Goal: Navigation & Orientation: Find specific page/section

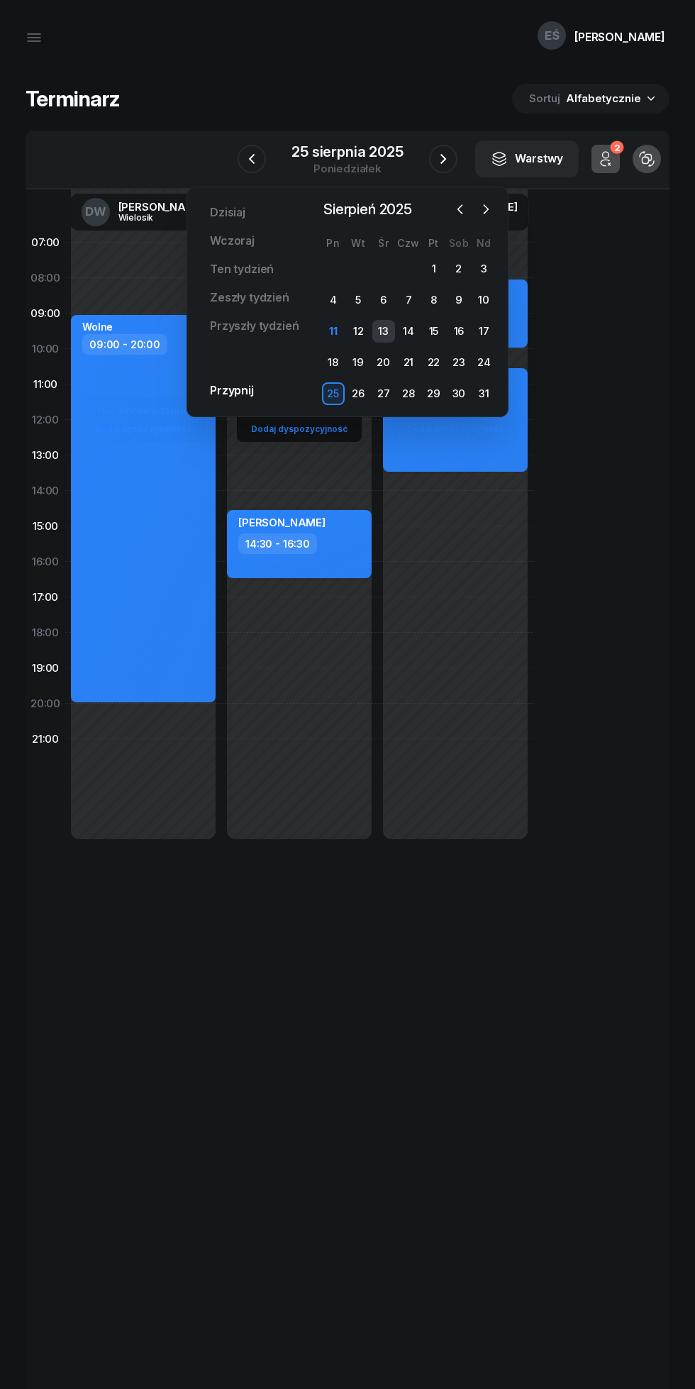
click at [383, 331] on div "13" at bounding box center [383, 331] width 23 height 23
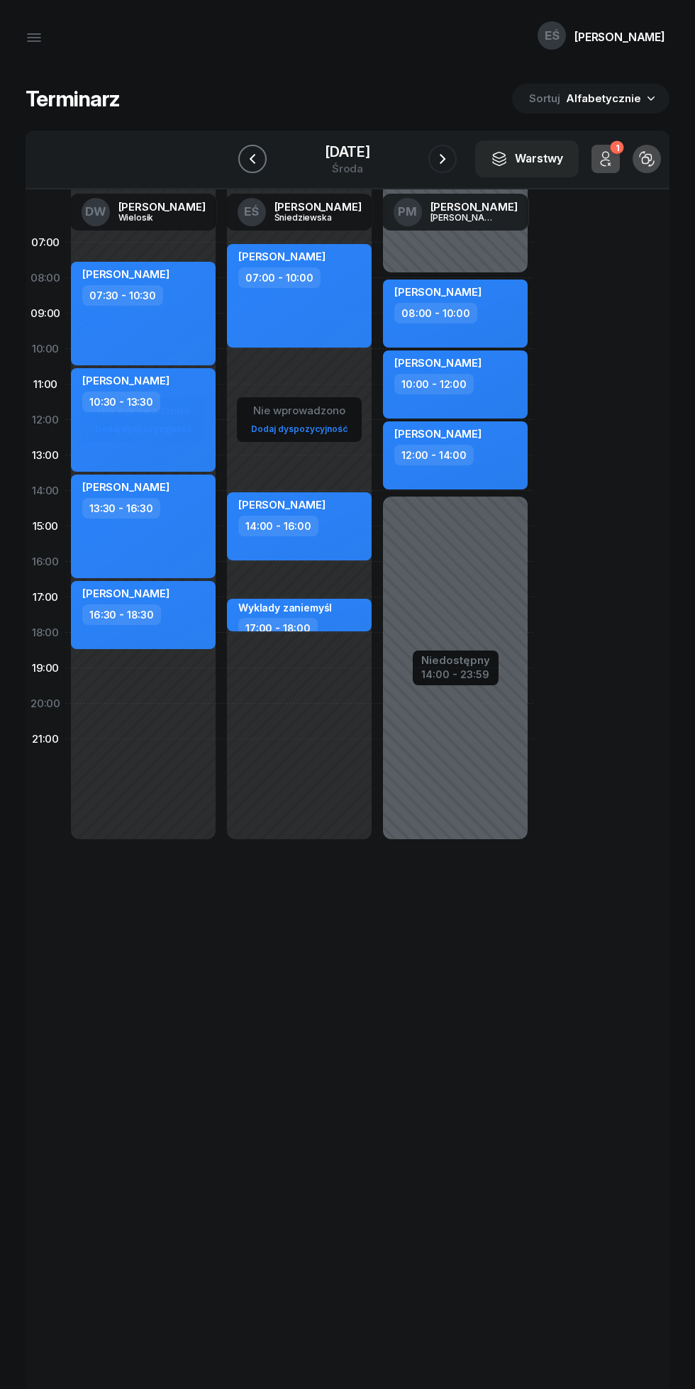
click at [251, 156] on icon "button" at bounding box center [252, 158] width 17 height 17
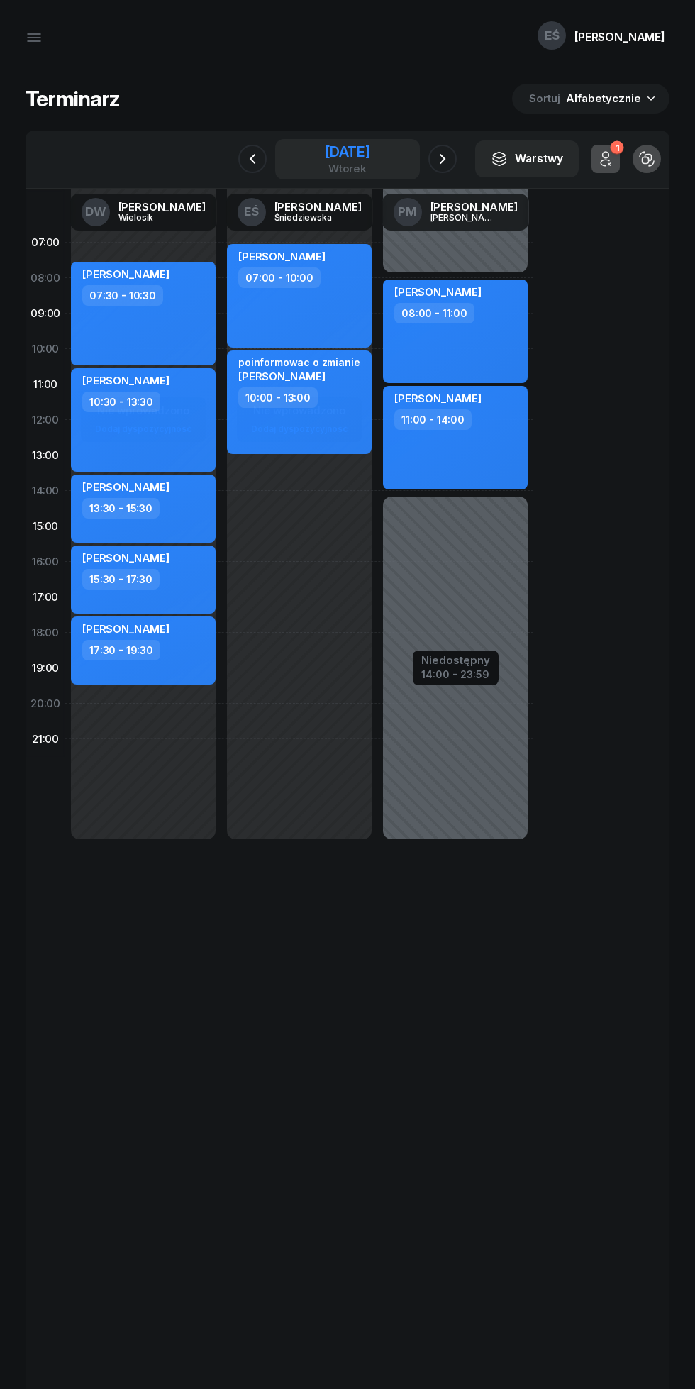
click at [410, 167] on div "[DATE]" at bounding box center [347, 159] width 145 height 40
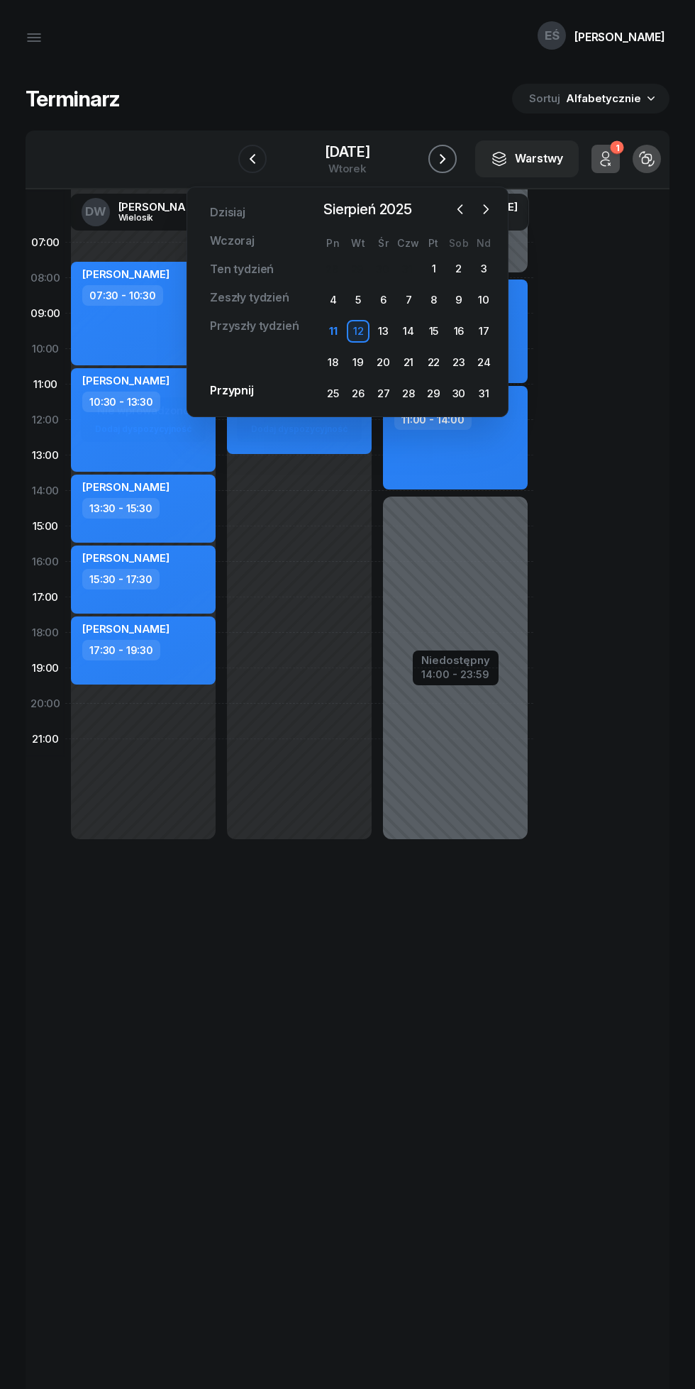
click at [443, 159] on icon "button" at bounding box center [442, 158] width 17 height 17
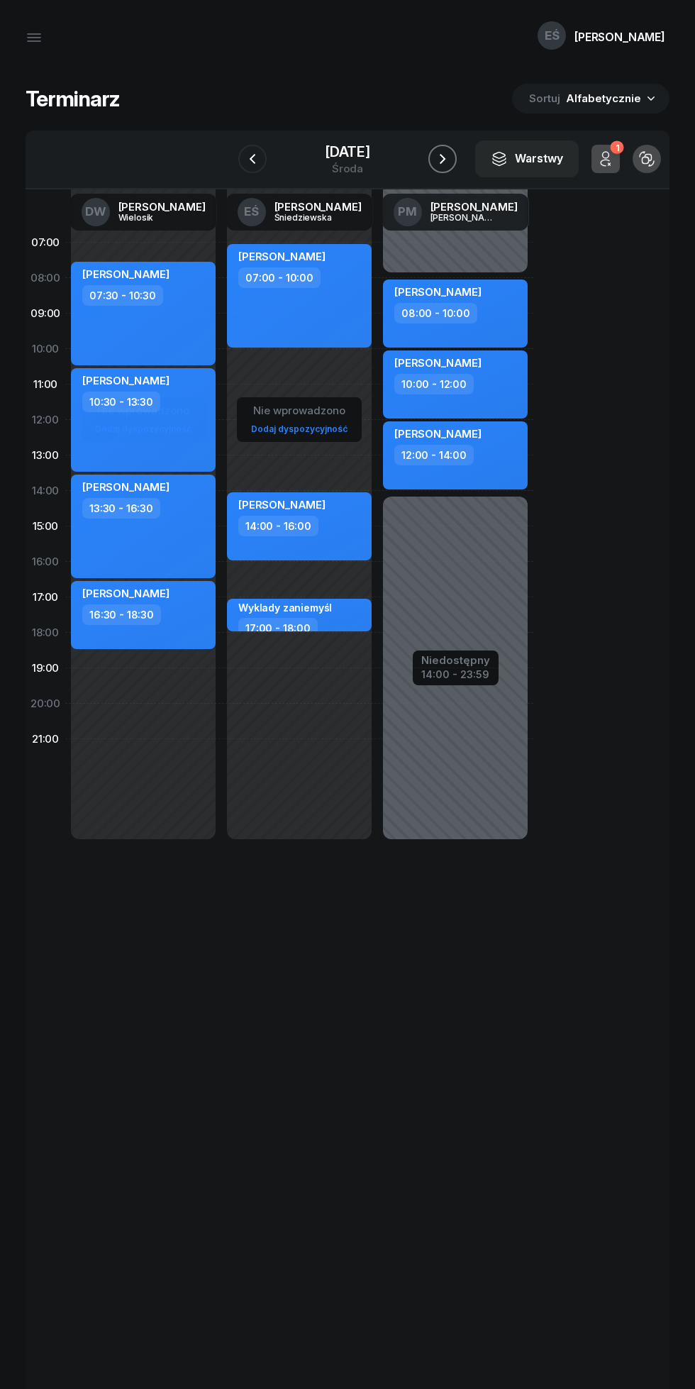
click at [443, 162] on icon "button" at bounding box center [442, 158] width 17 height 17
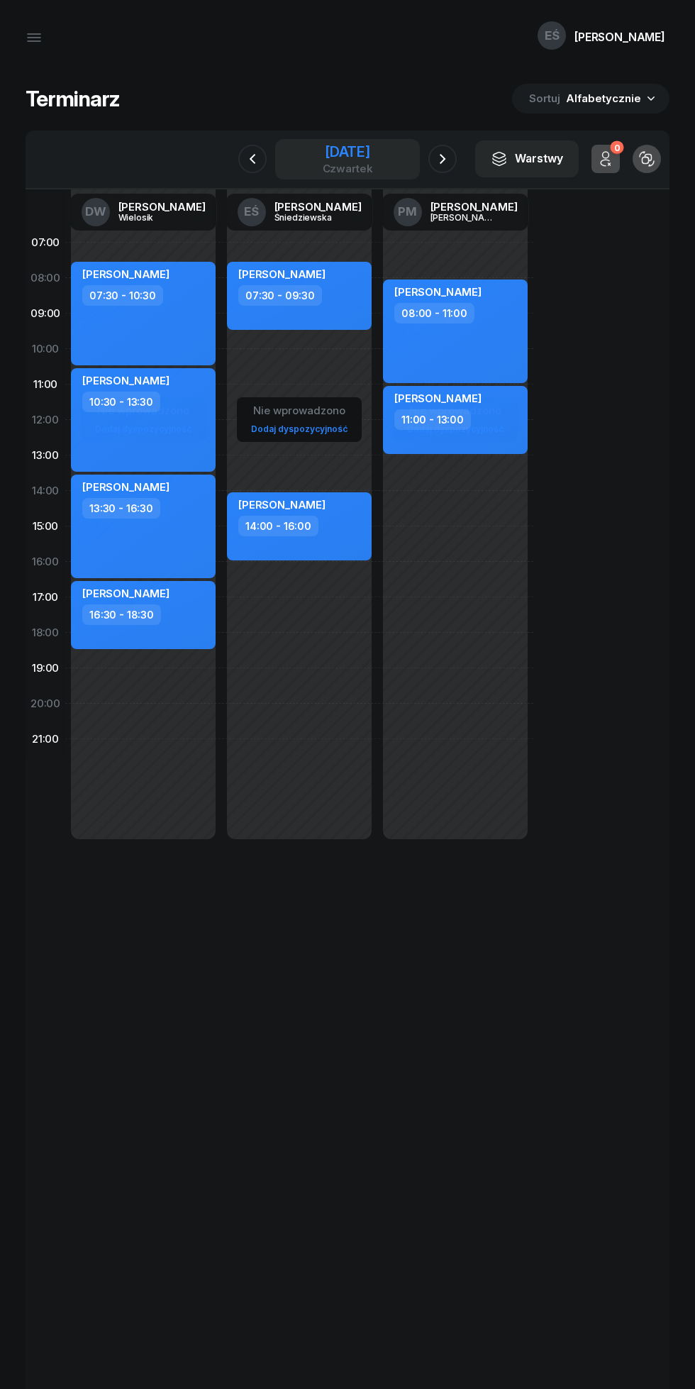
click at [326, 157] on div "[DATE]" at bounding box center [348, 152] width 50 height 14
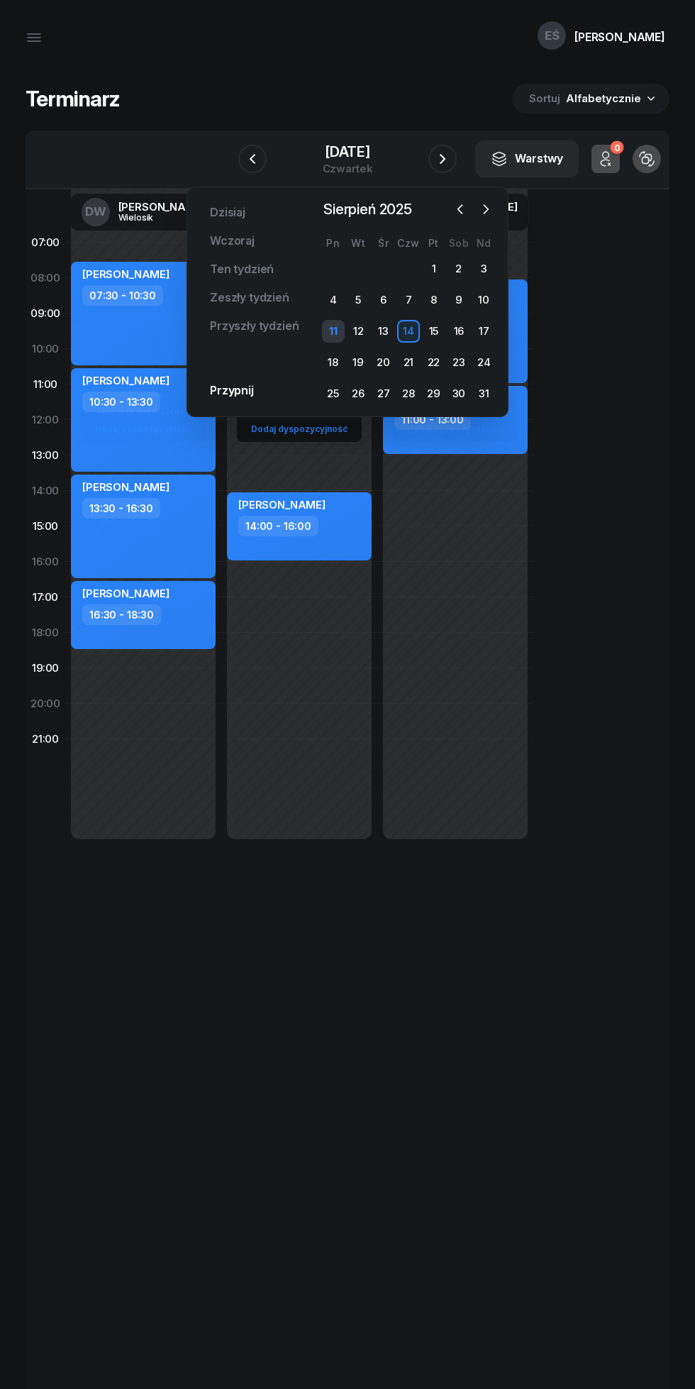
click at [333, 331] on div "11" at bounding box center [333, 331] width 23 height 23
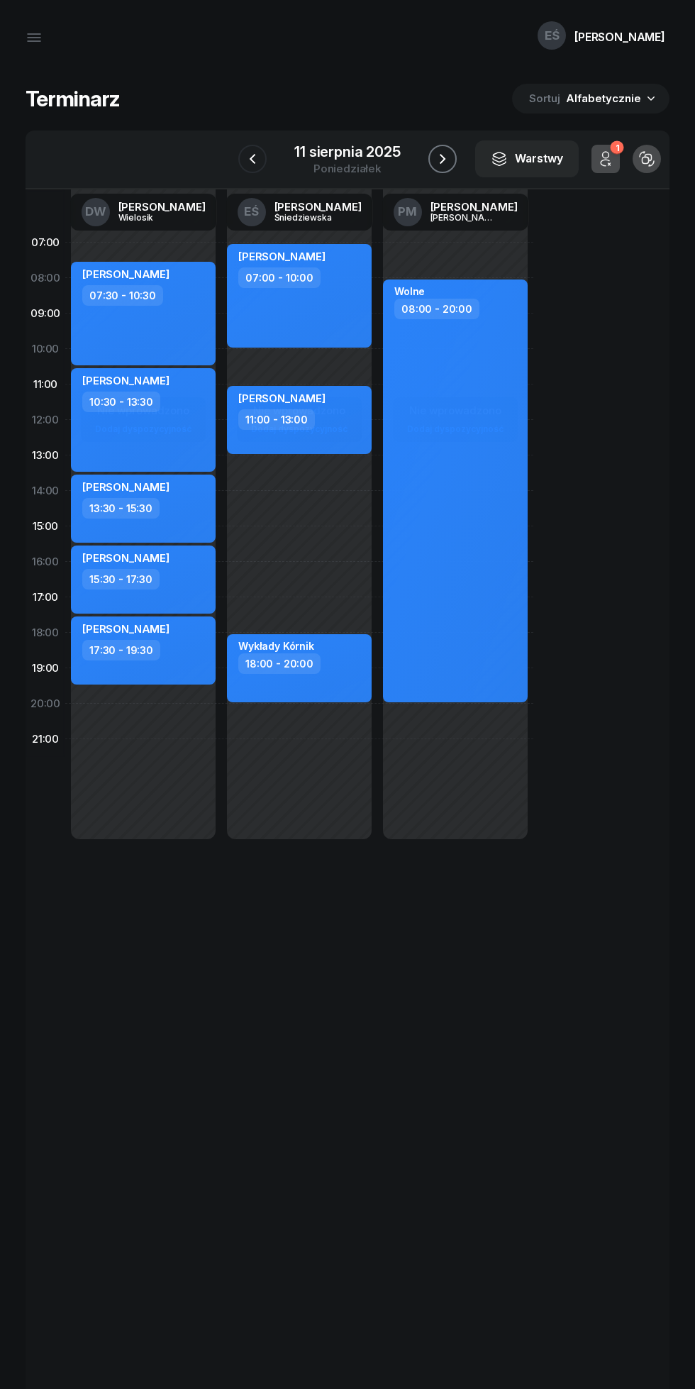
click at [443, 166] on icon "button" at bounding box center [442, 158] width 17 height 17
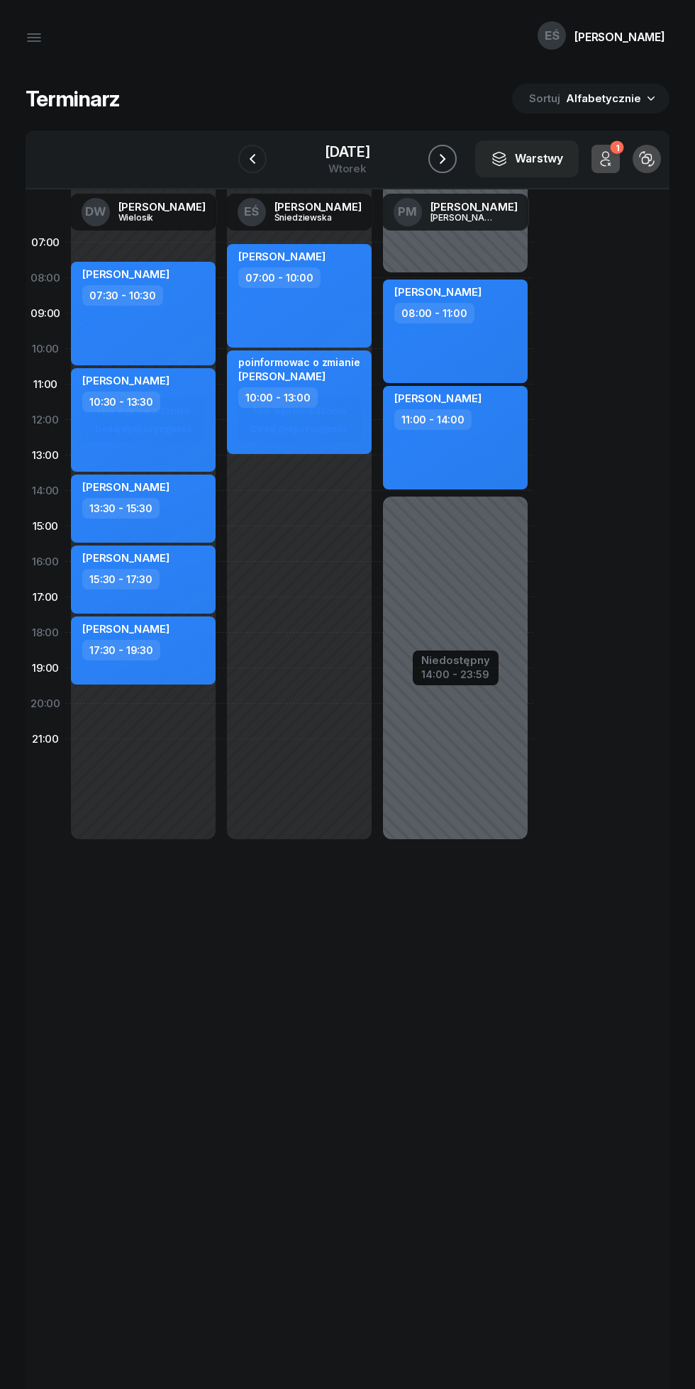
click at [445, 153] on icon "button" at bounding box center [442, 158] width 17 height 17
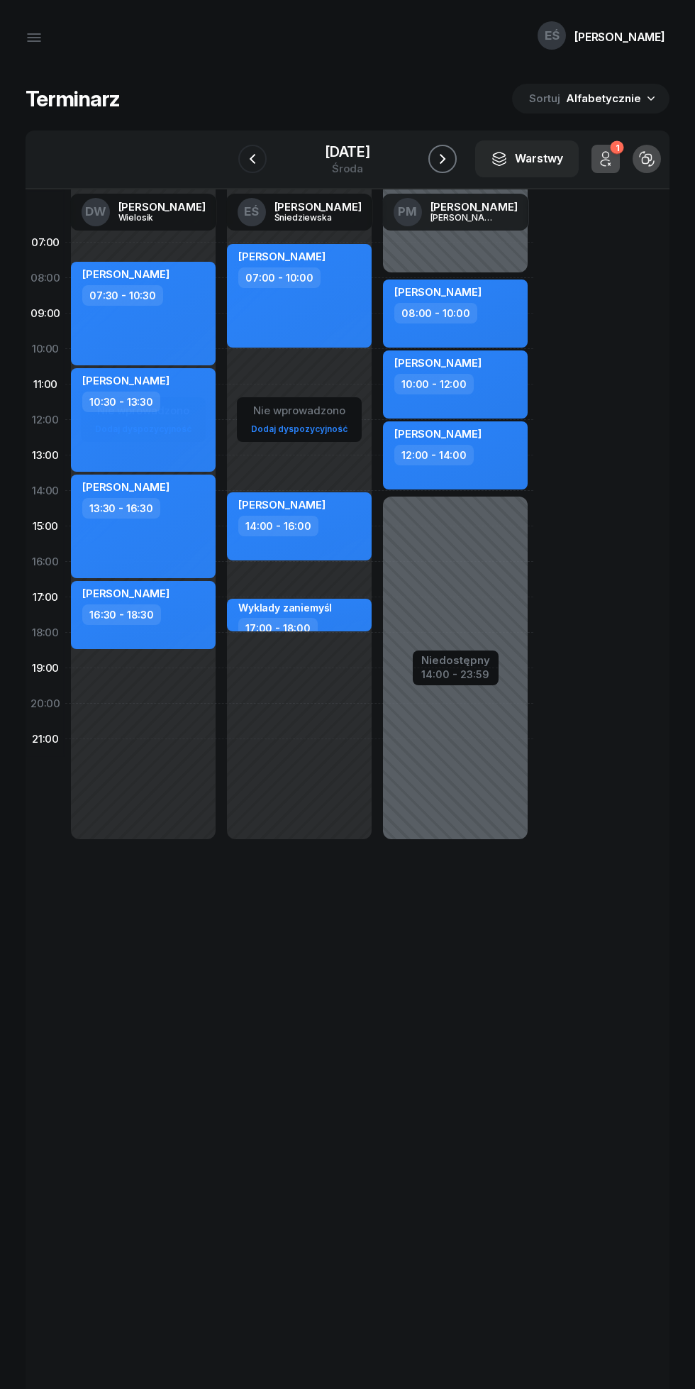
click at [443, 159] on icon "button" at bounding box center [442, 158] width 17 height 17
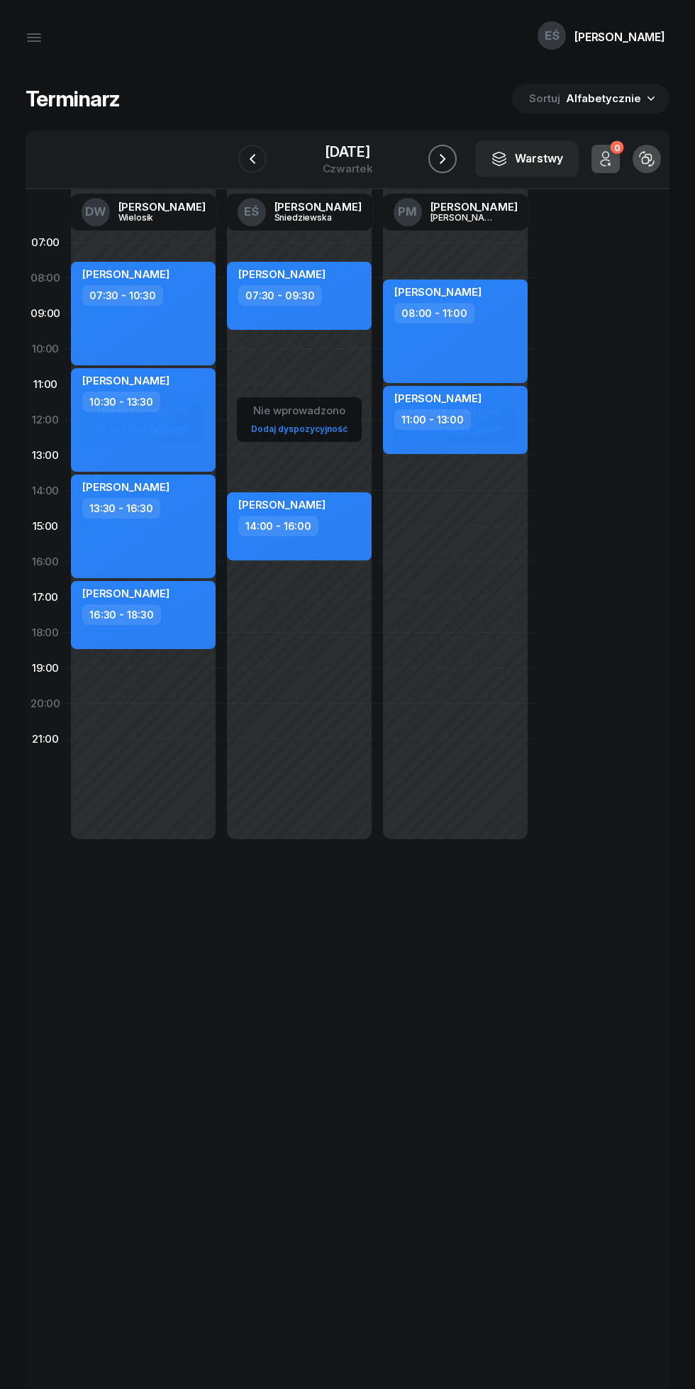
click at [443, 159] on icon "button" at bounding box center [442, 158] width 17 height 17
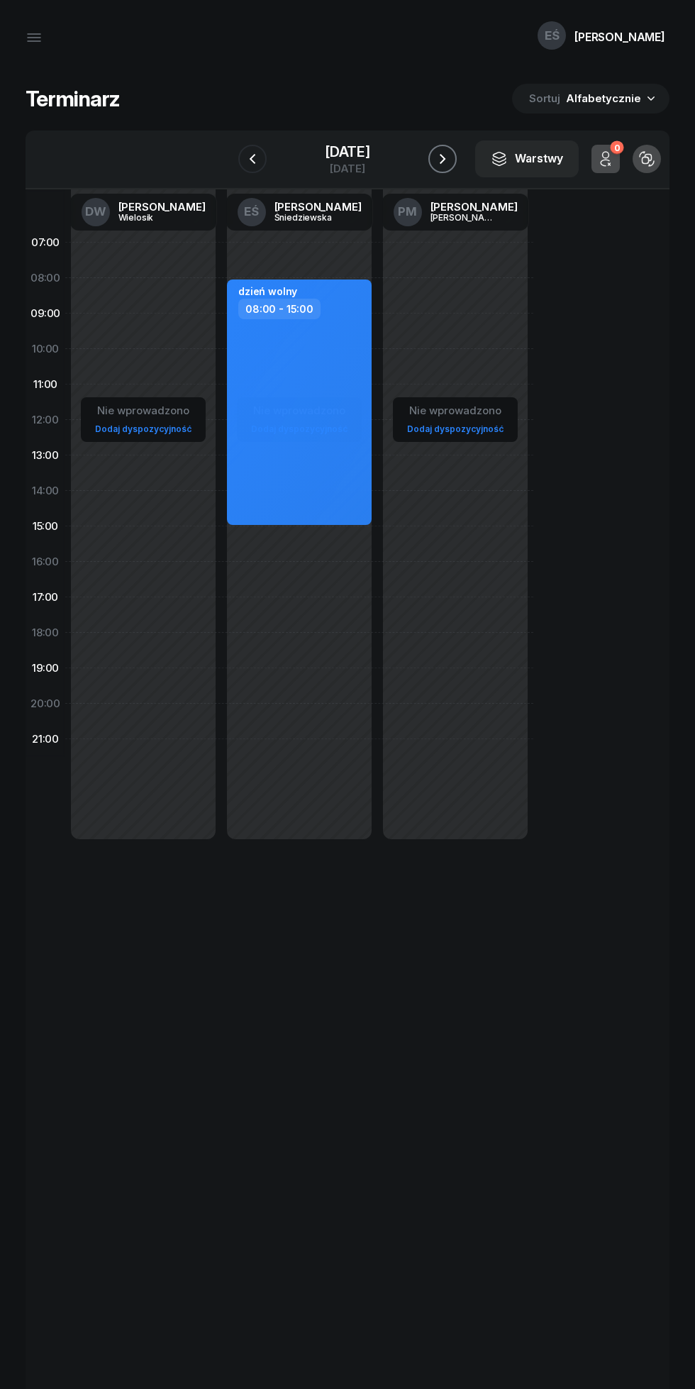
click at [443, 159] on icon "button" at bounding box center [442, 158] width 17 height 17
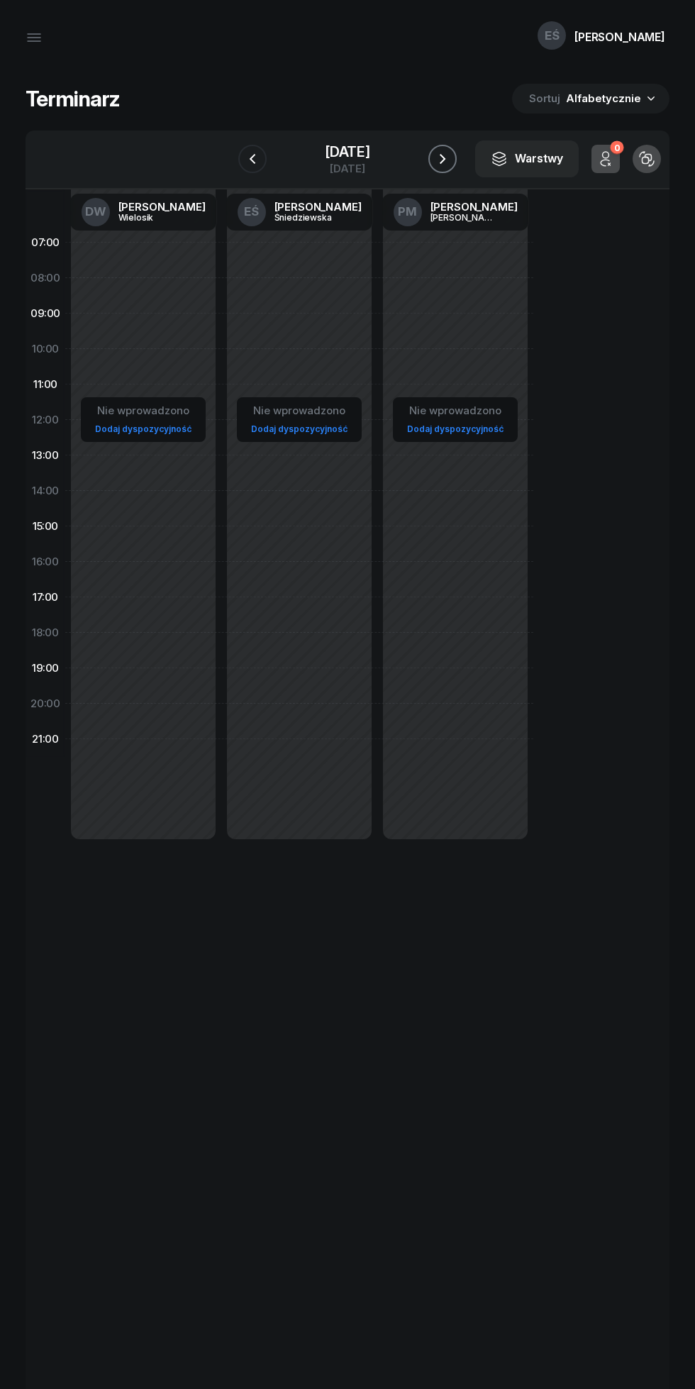
click at [443, 159] on icon "button" at bounding box center [442, 158] width 17 height 17
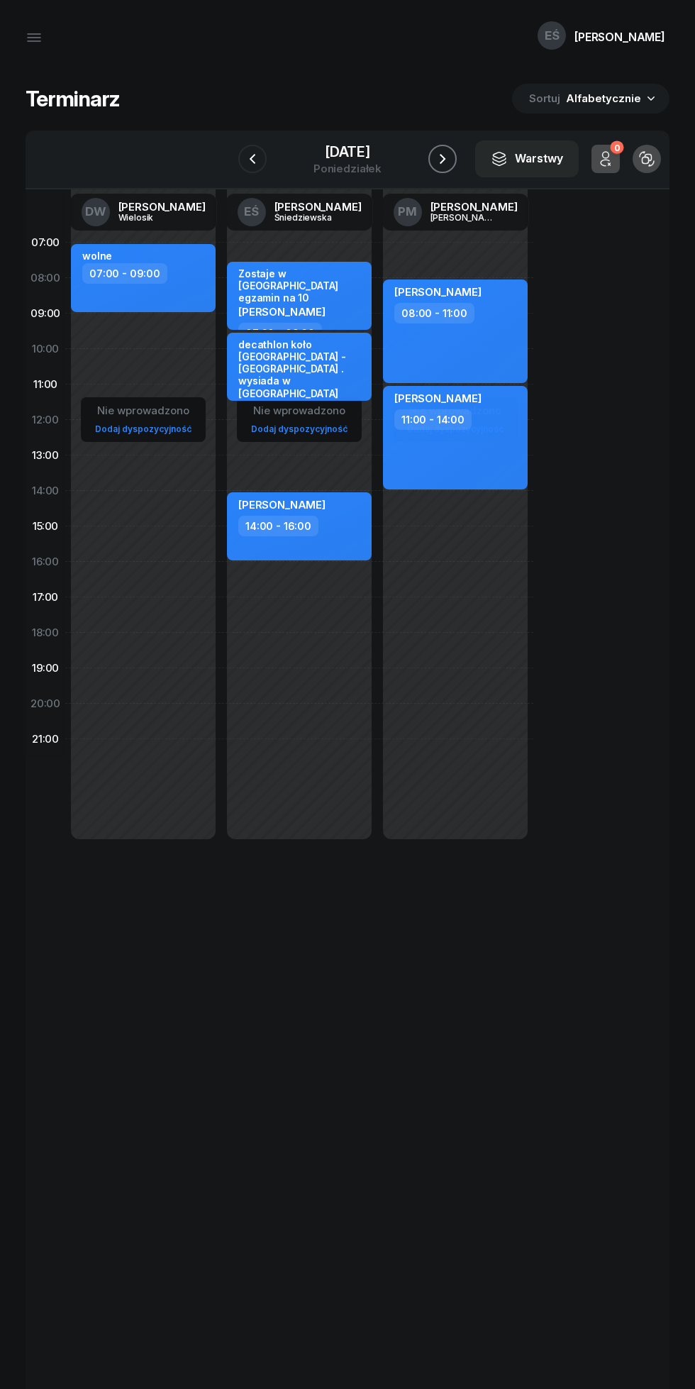
click at [443, 159] on icon "button" at bounding box center [442, 158] width 17 height 17
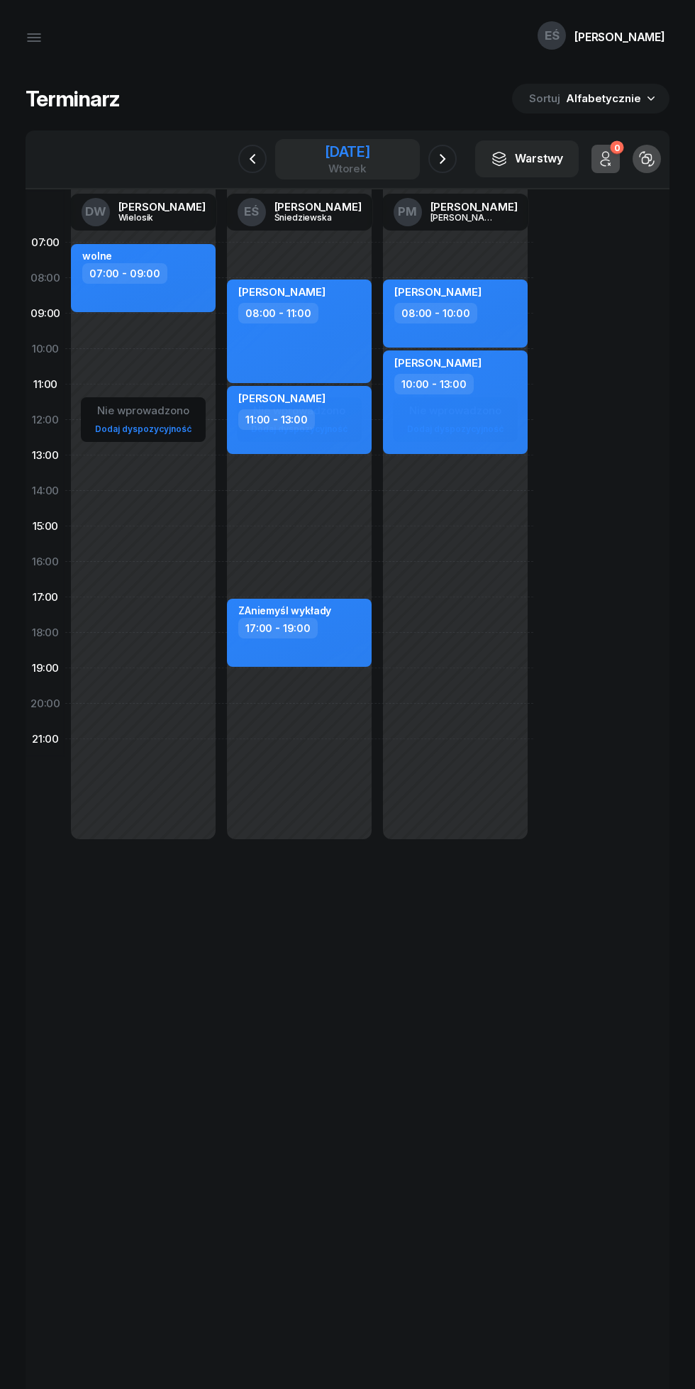
click at [338, 155] on div "[DATE]" at bounding box center [347, 152] width 45 height 14
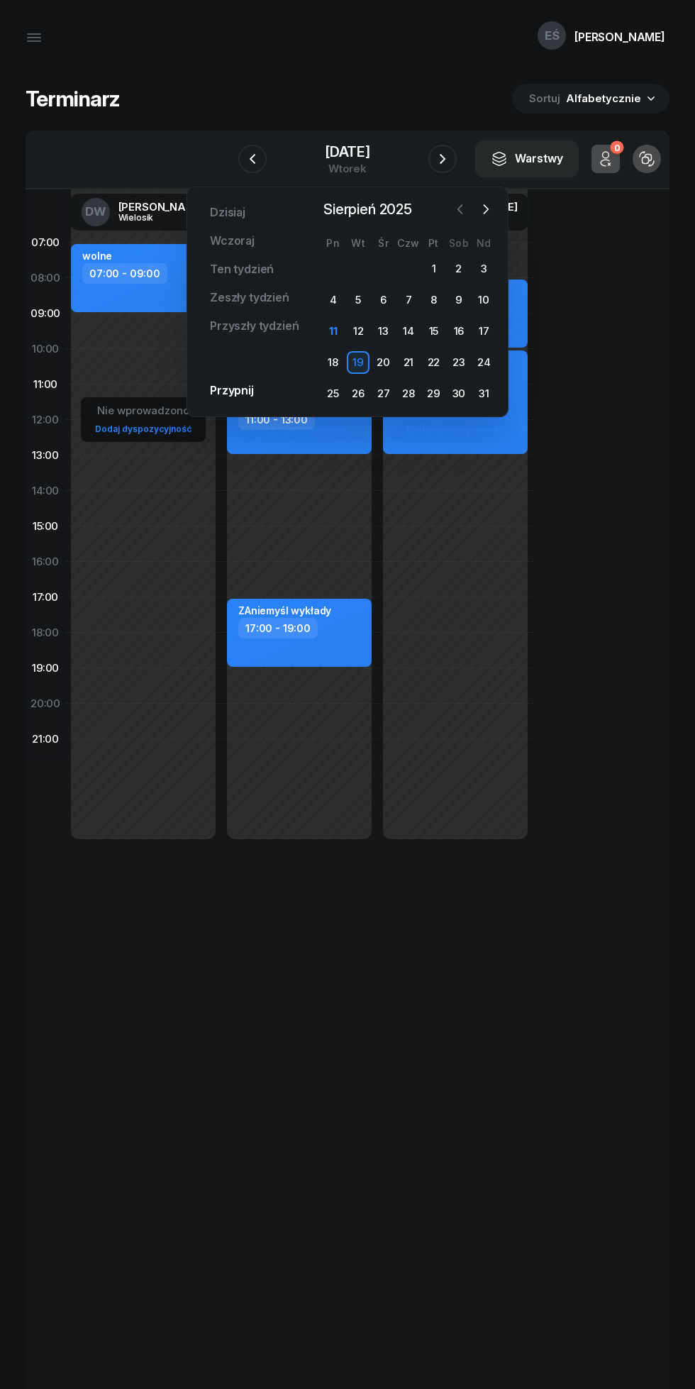
click at [453, 214] on icon "button" at bounding box center [460, 209] width 14 height 14
